Goal: Book appointment/travel/reservation

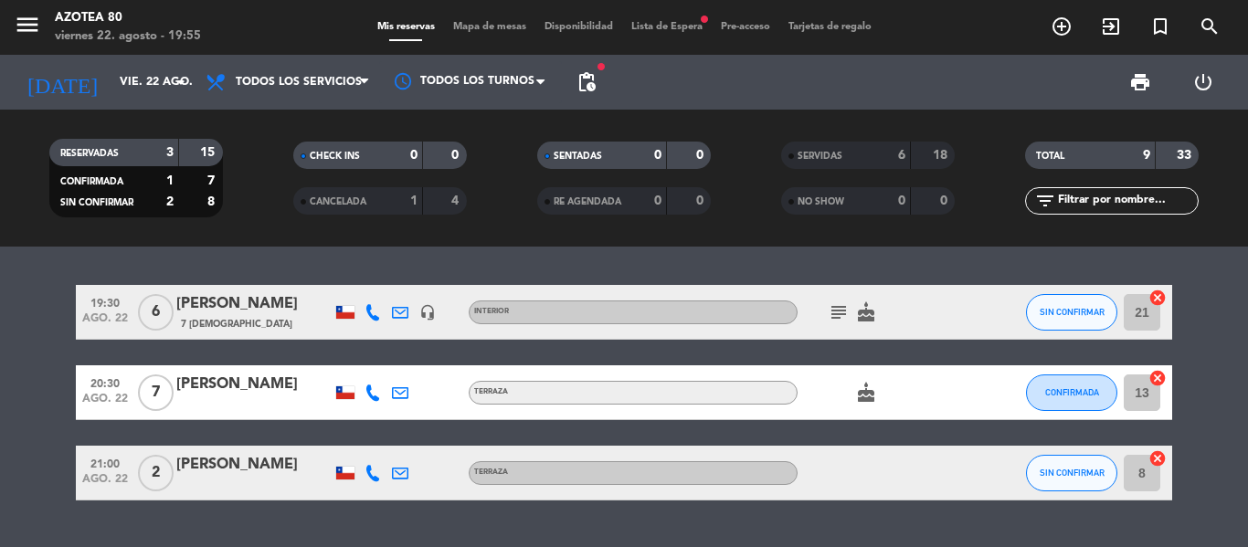
click at [670, 23] on span "Lista de Espera fiber_manual_record" at bounding box center [667, 27] width 90 height 10
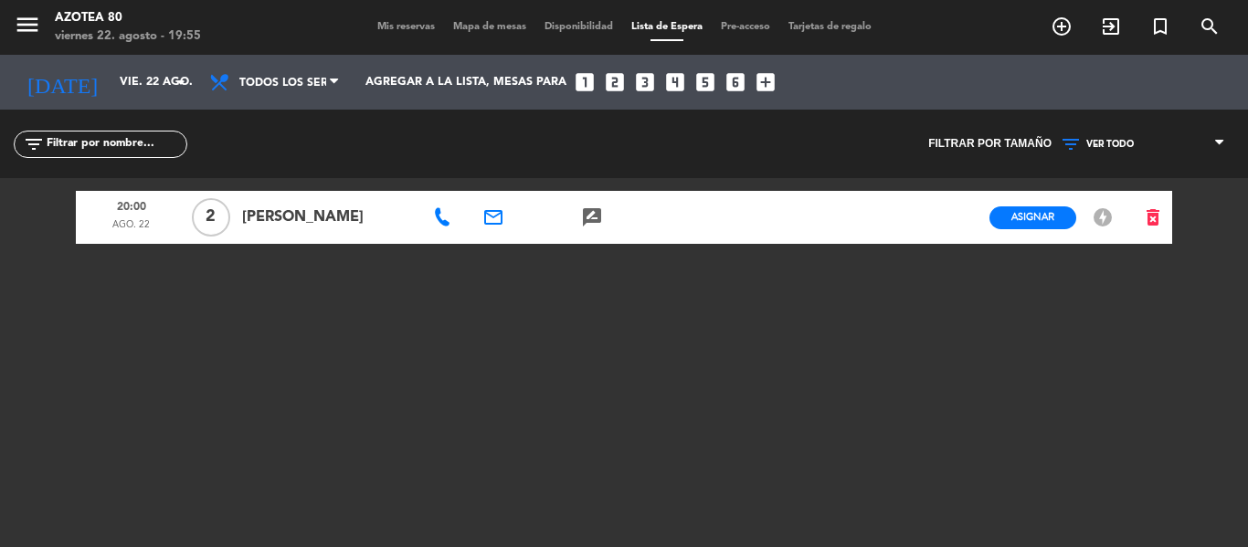
click at [600, 218] on icon "rate_review" at bounding box center [592, 217] width 22 height 22
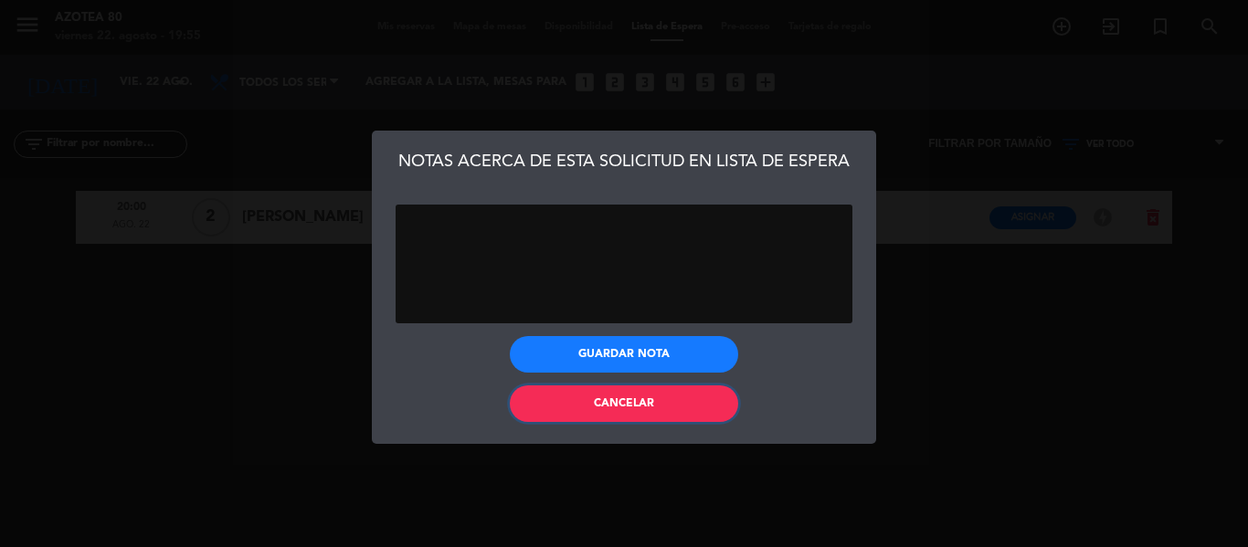
click at [688, 405] on button "Cancelar" at bounding box center [624, 404] width 228 height 37
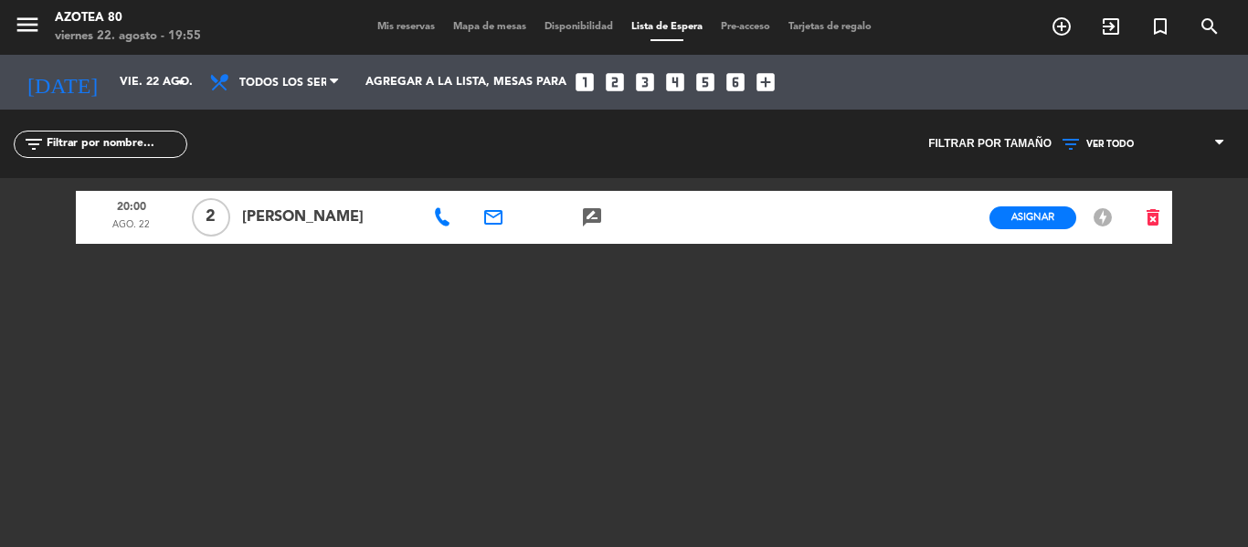
click at [1032, 213] on span "Asignar" at bounding box center [1032, 217] width 43 height 14
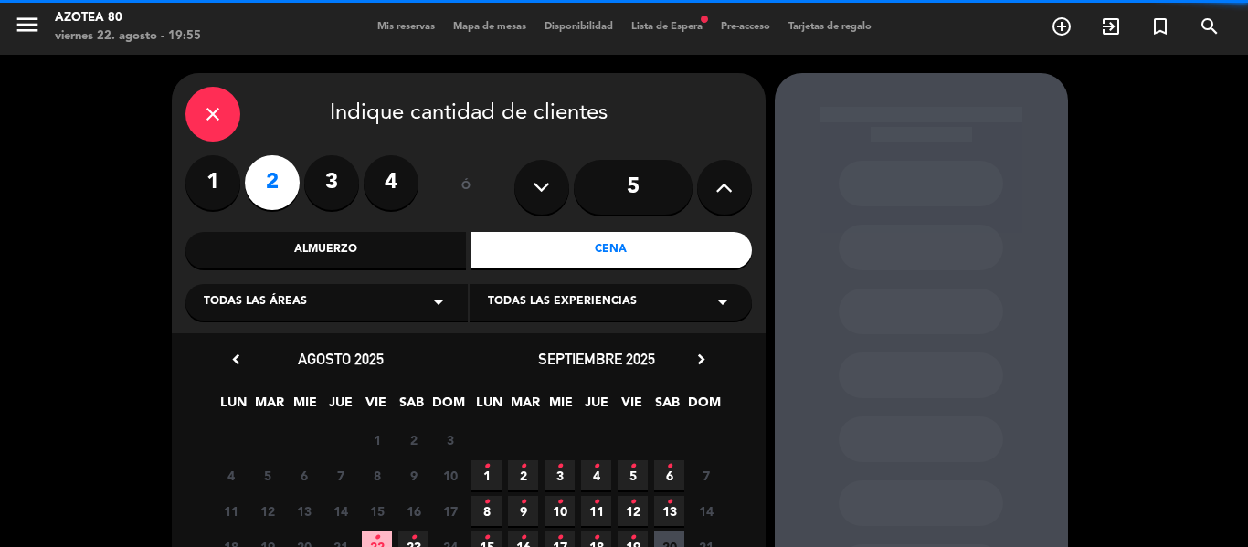
click at [390, 306] on div "Todas las áreas arrow_drop_down" at bounding box center [326, 302] width 282 height 37
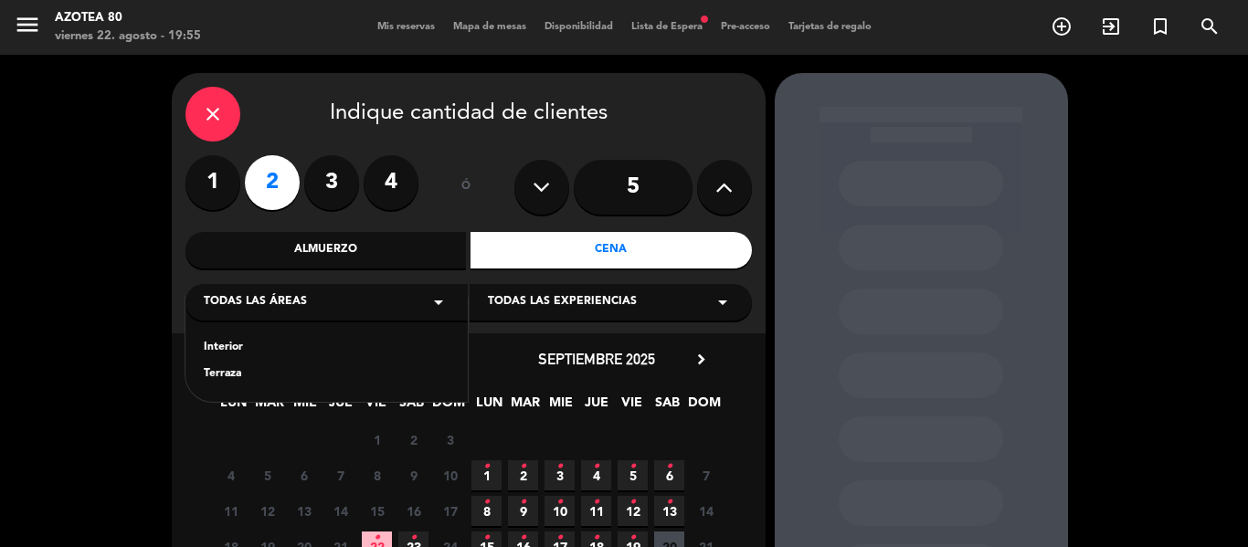
click at [238, 382] on div "Terraza" at bounding box center [327, 374] width 246 height 18
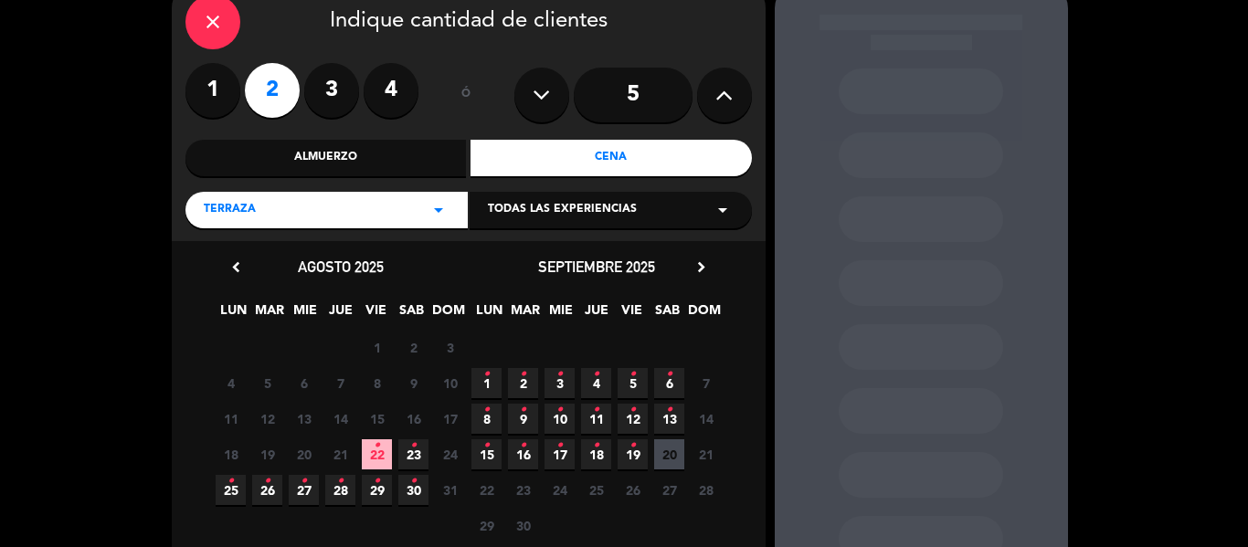
click at [363, 455] on span "22 •" at bounding box center [377, 454] width 30 height 30
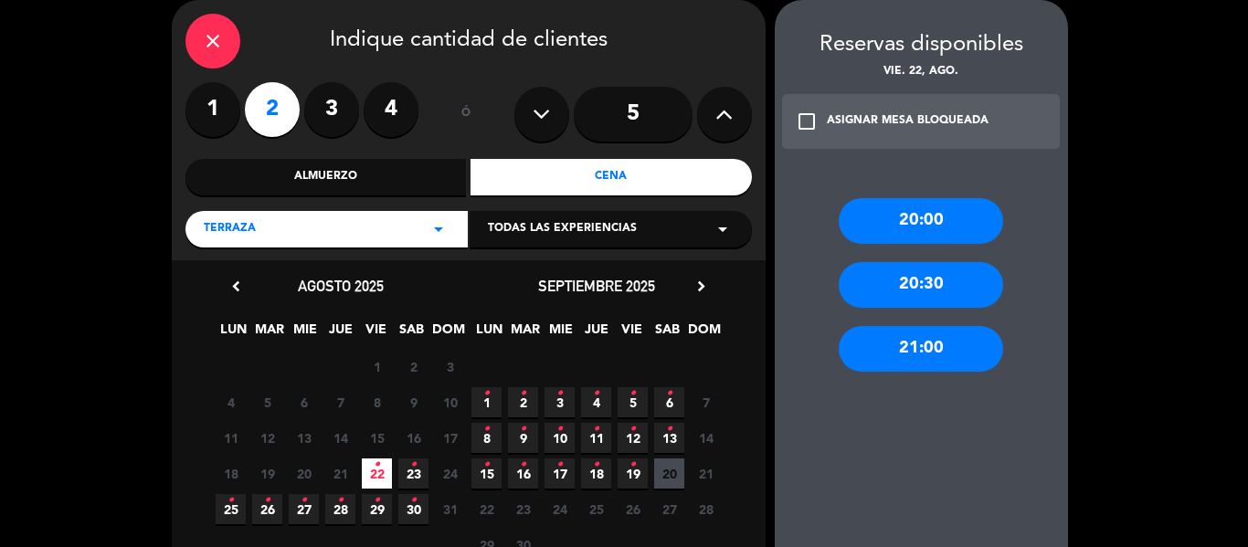
click at [948, 232] on div "20:00" at bounding box center [921, 221] width 164 height 46
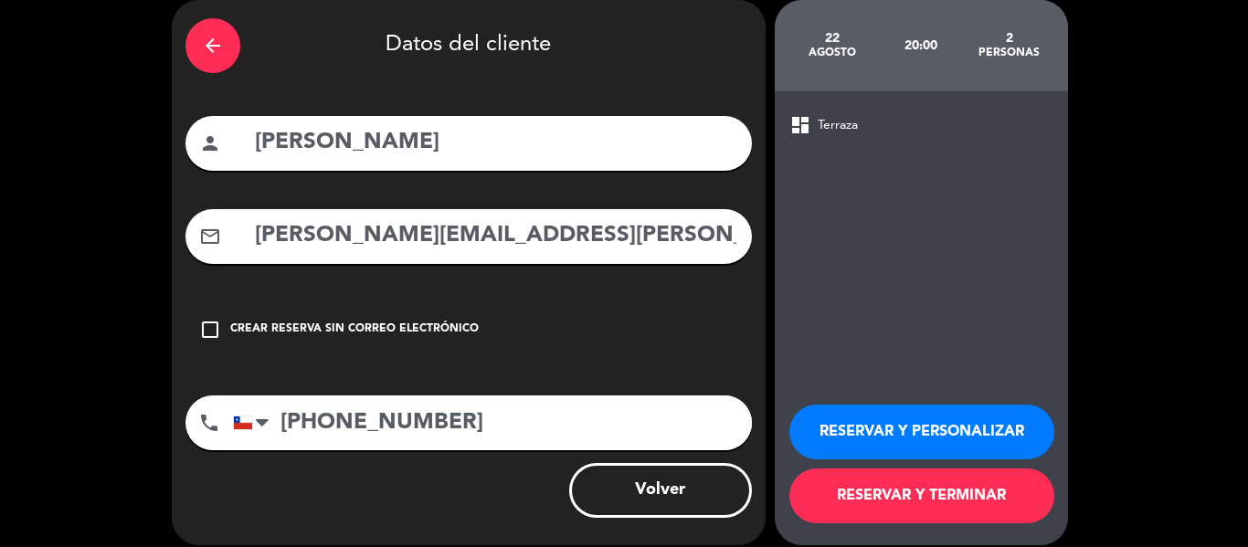
click at [933, 421] on button "RESERVAR Y PERSONALIZAR" at bounding box center [921, 432] width 265 height 55
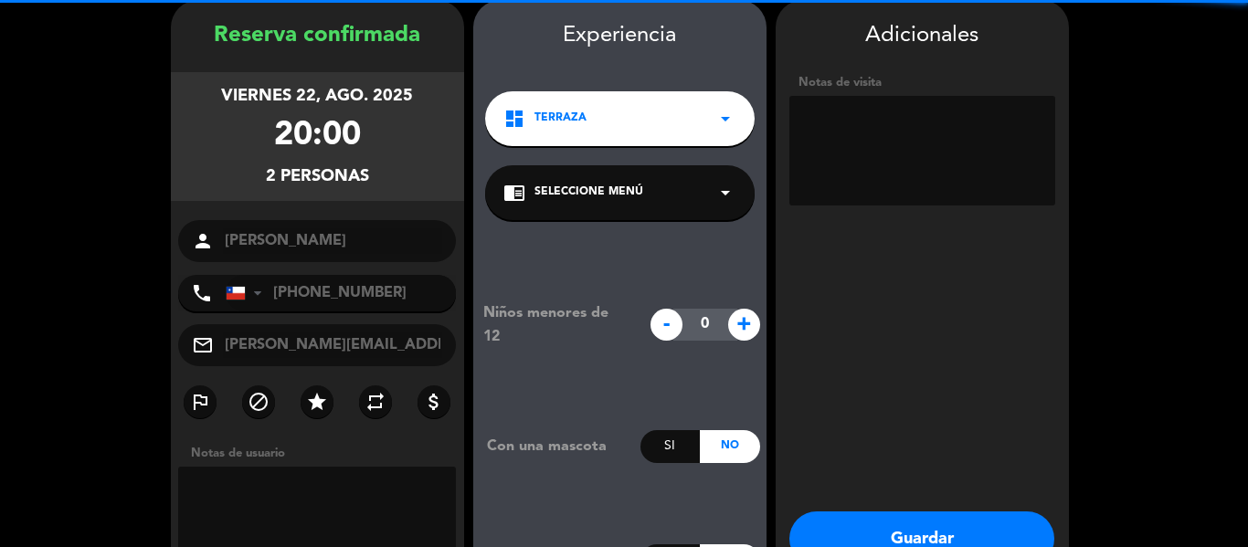
click at [703, 206] on div "chrome_reader_mode Seleccione Menú arrow_drop_down" at bounding box center [620, 192] width 270 height 55
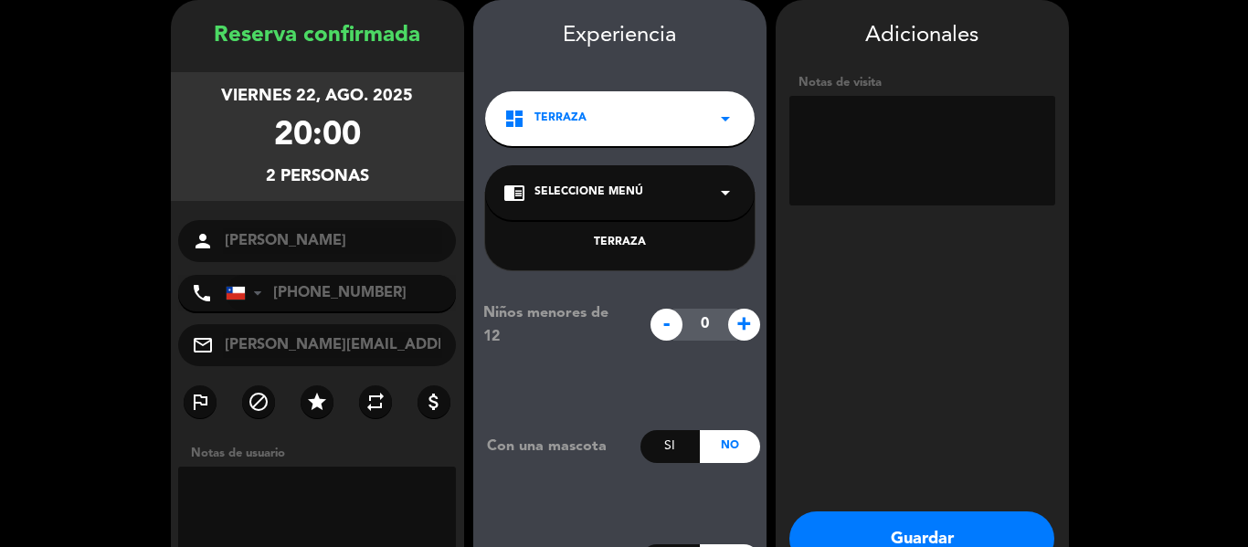
click at [635, 245] on div "TERRAZA" at bounding box center [619, 243] width 233 height 18
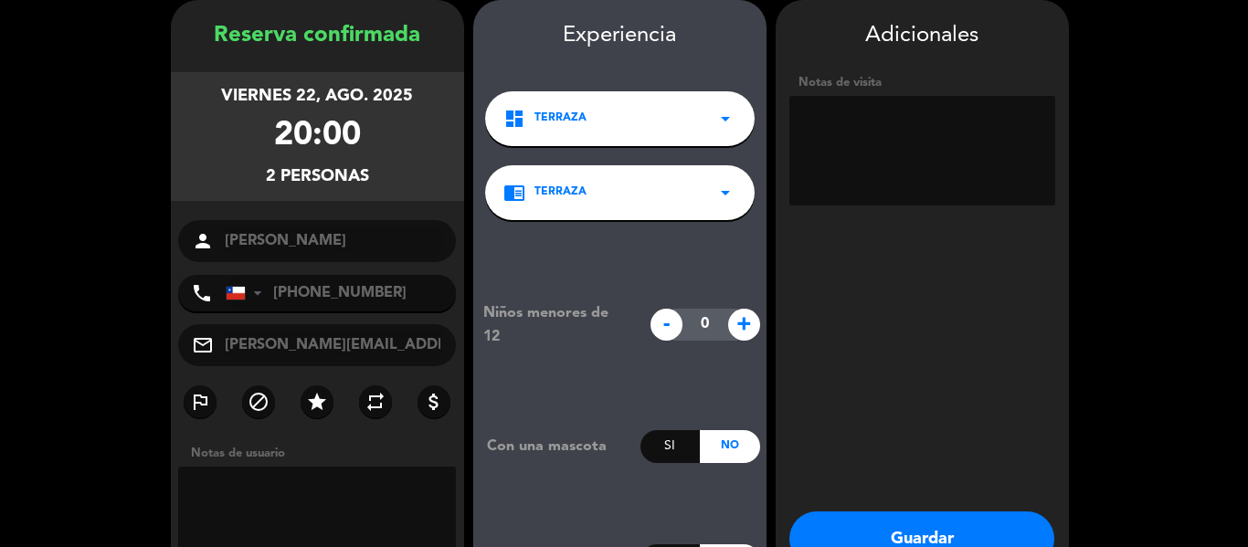
click at [953, 521] on button "Guardar" at bounding box center [921, 539] width 265 height 55
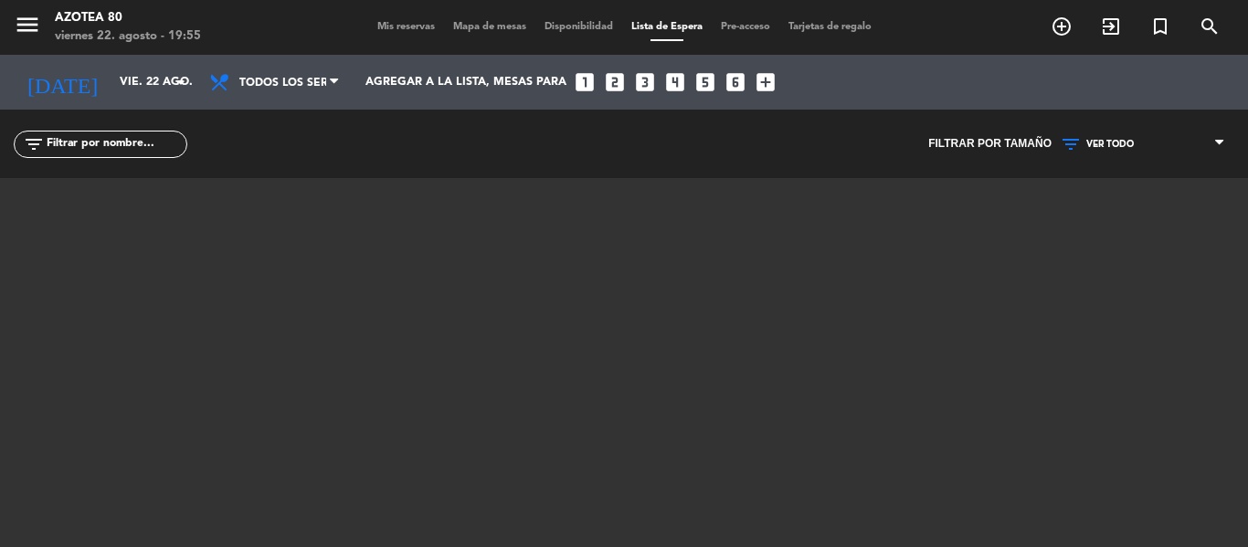
click at [397, 30] on span "Mis reservas" at bounding box center [406, 27] width 76 height 10
